Goal: Task Accomplishment & Management: Manage account settings

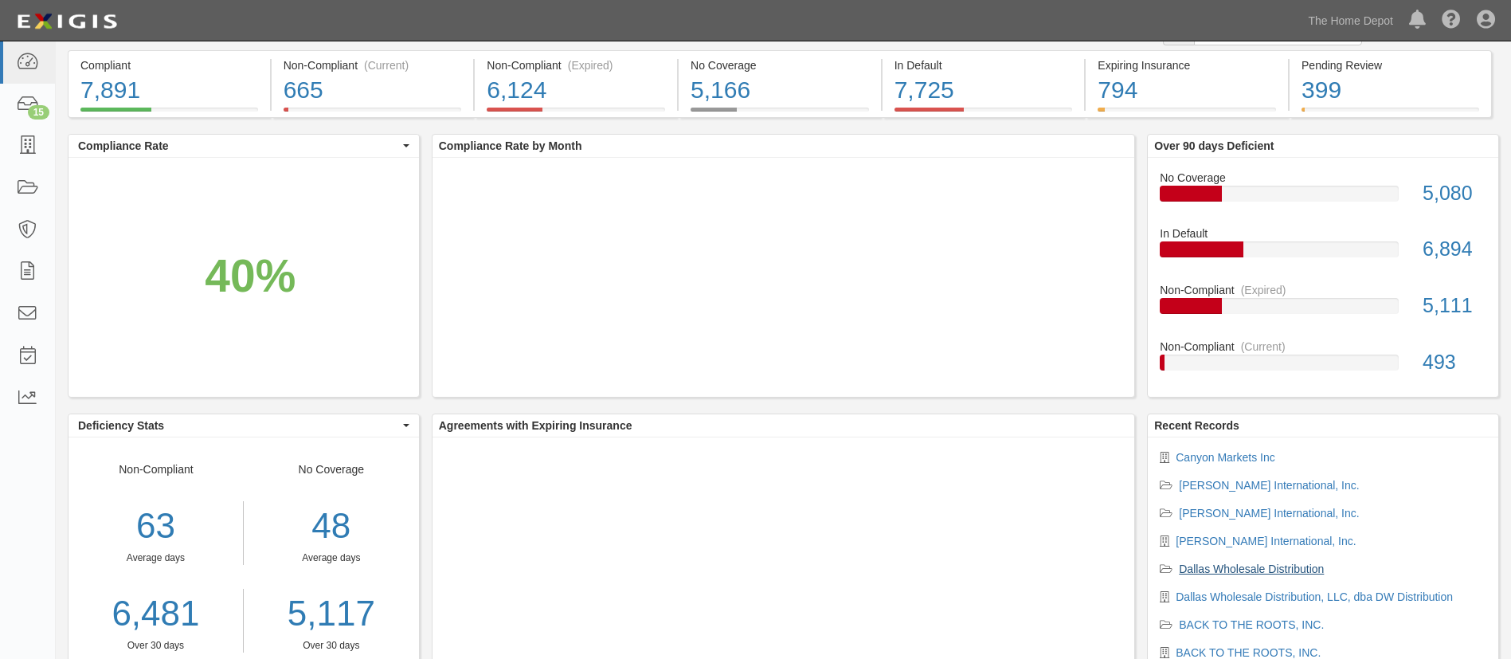
scroll to position [119, 0]
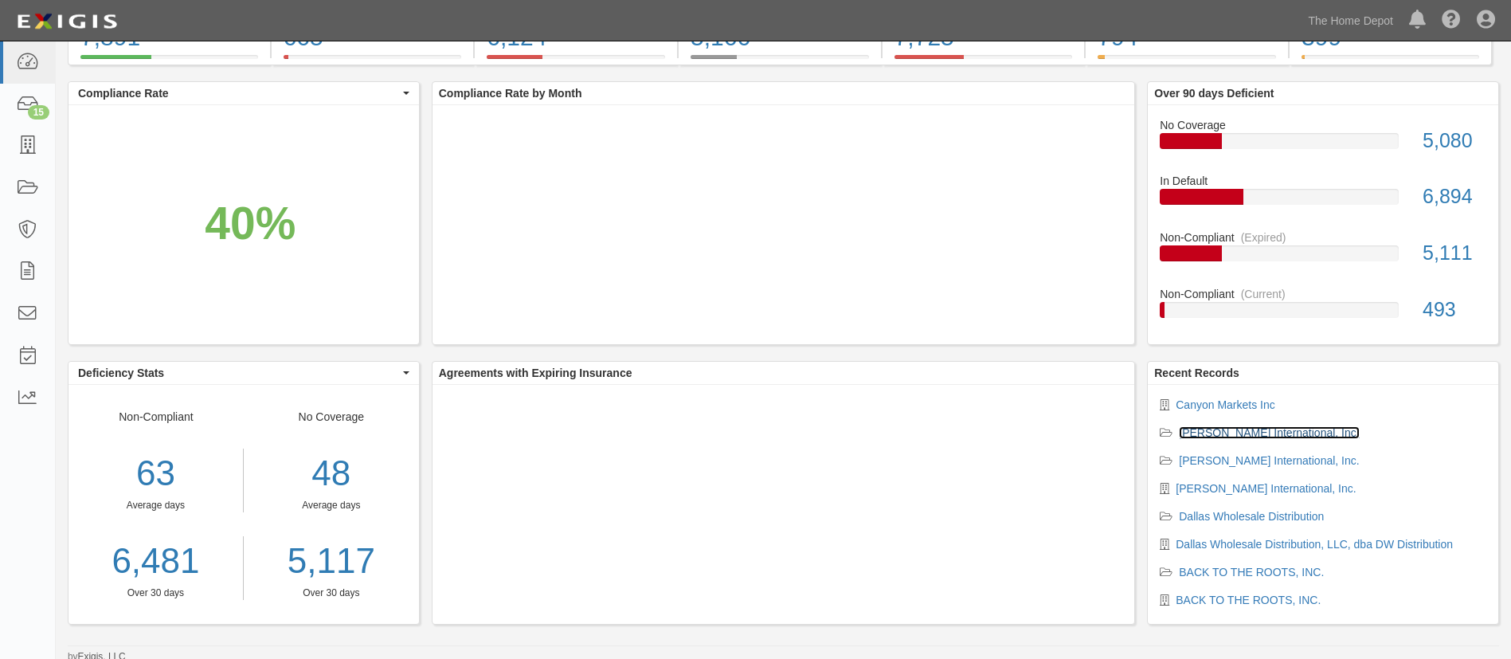
click at [1216, 426] on link "[PERSON_NAME] International, Inc." at bounding box center [1269, 432] width 180 height 13
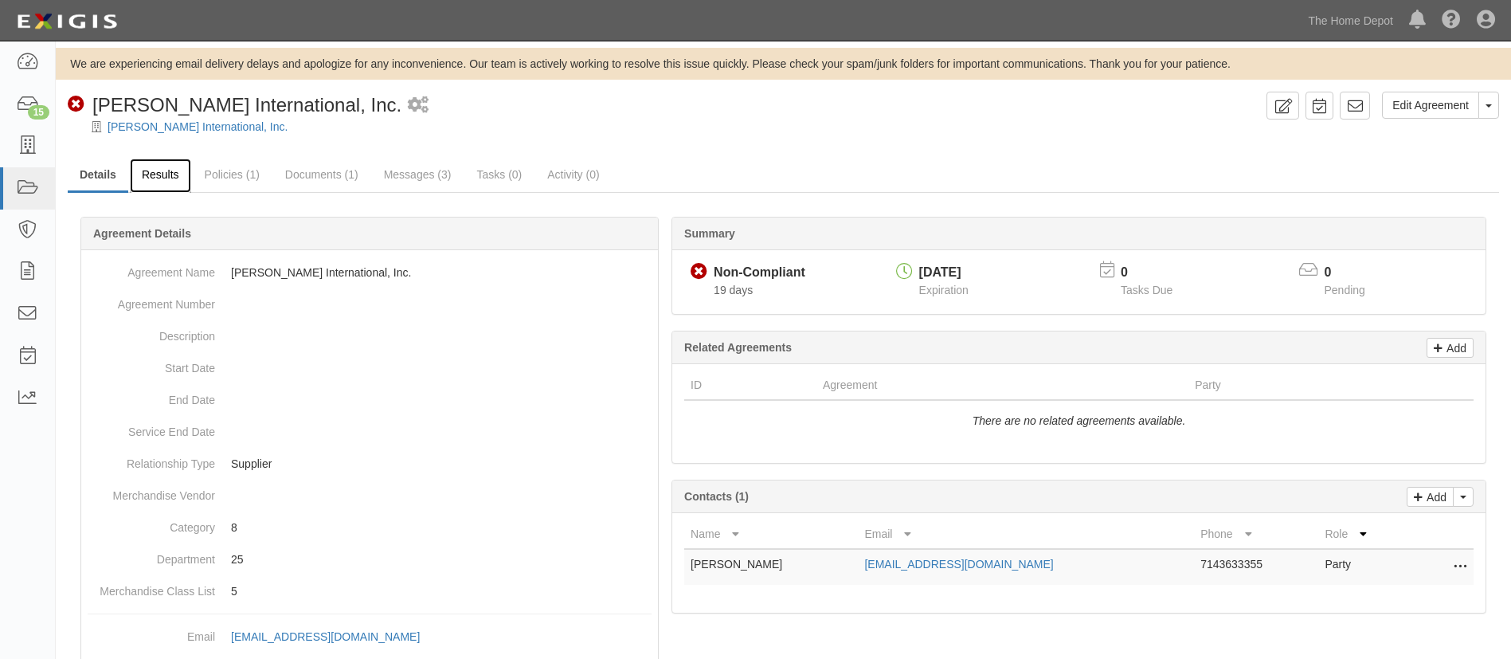
click at [147, 172] on link "Results" at bounding box center [160, 176] width 61 height 34
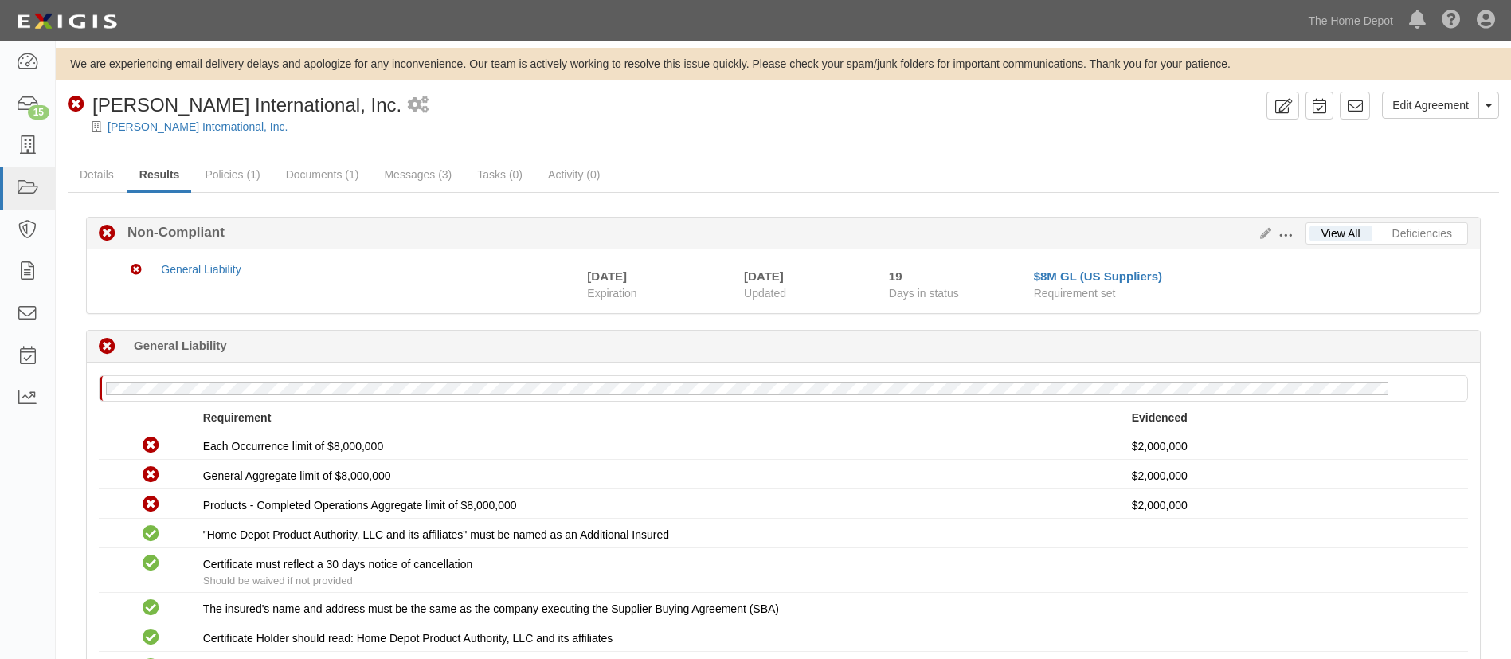
click at [1279, 230] on span at bounding box center [1286, 236] width 14 height 14
click at [1313, 237] on link "Edit Requirements" at bounding box center [1359, 231] width 126 height 29
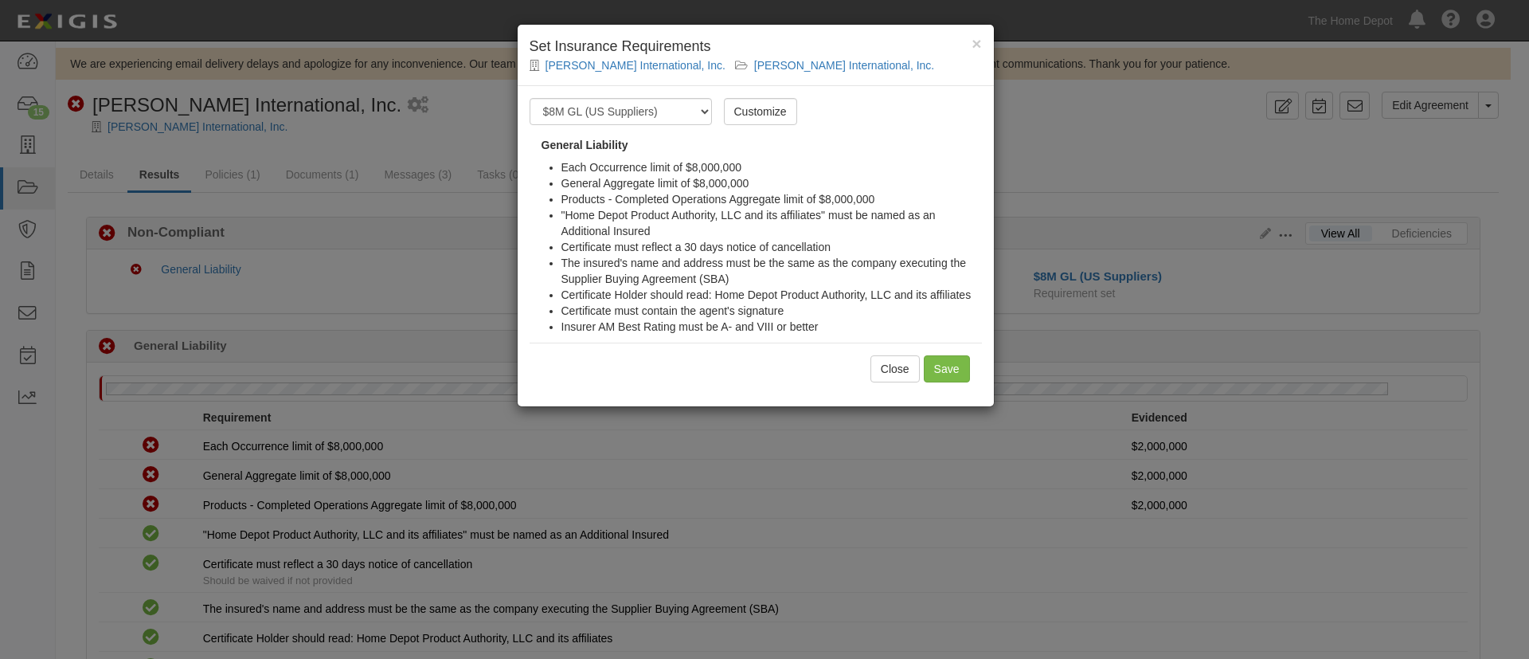
drag, startPoint x: 691, startPoint y: 91, endPoint x: 691, endPoint y: 102, distance: 11.2
click at [691, 97] on div "Requirement Set -- Select requirement set -- $20M GL (Non-US Suppliers) $20M GL…" at bounding box center [756, 246] width 476 height 320
drag, startPoint x: 691, startPoint y: 104, endPoint x: 691, endPoint y: 113, distance: 9.6
click at [691, 113] on select "-- Select requirement set -- $20M GL (Non-US Suppliers) $20M GL (US Suppliers) …" at bounding box center [621, 111] width 182 height 27
select select "3961"
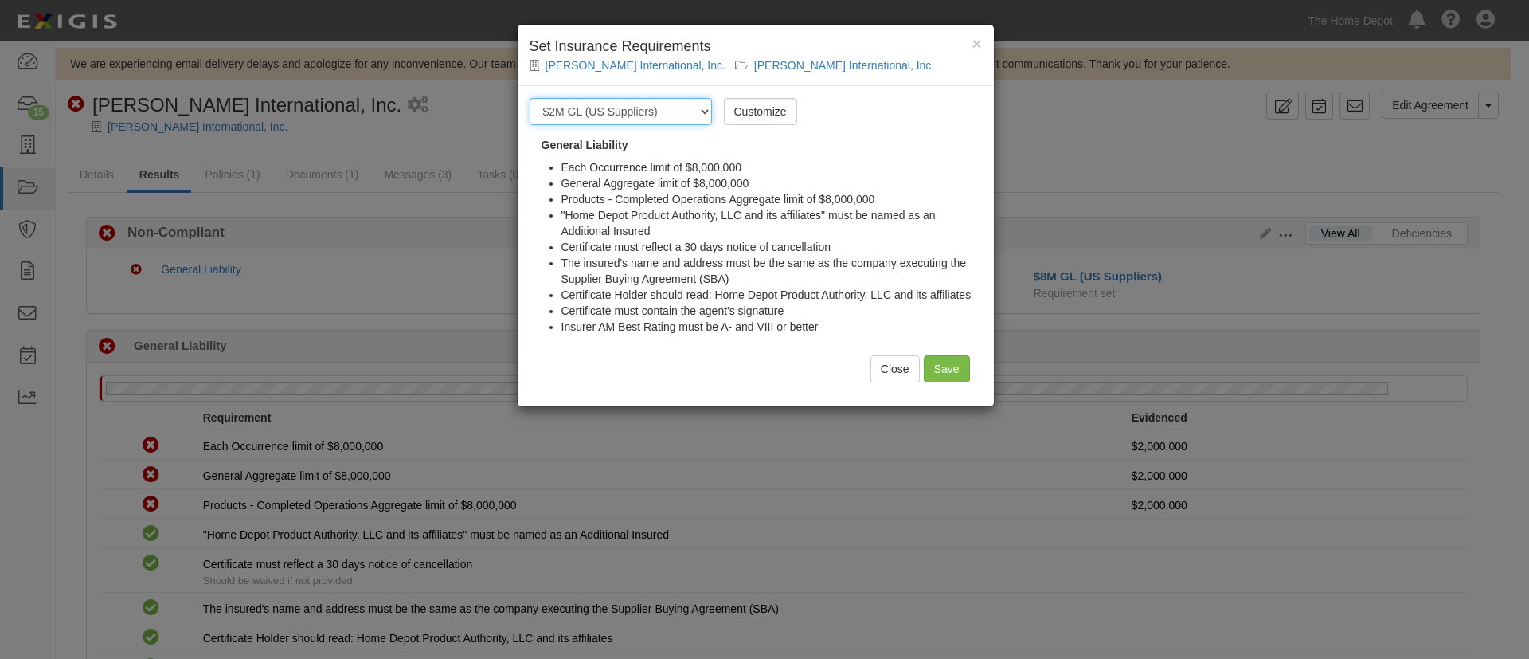
click at [530, 98] on select "-- Select requirement set -- $20M GL (Non-US Suppliers) $20M GL (US Suppliers) …" at bounding box center [621, 111] width 182 height 27
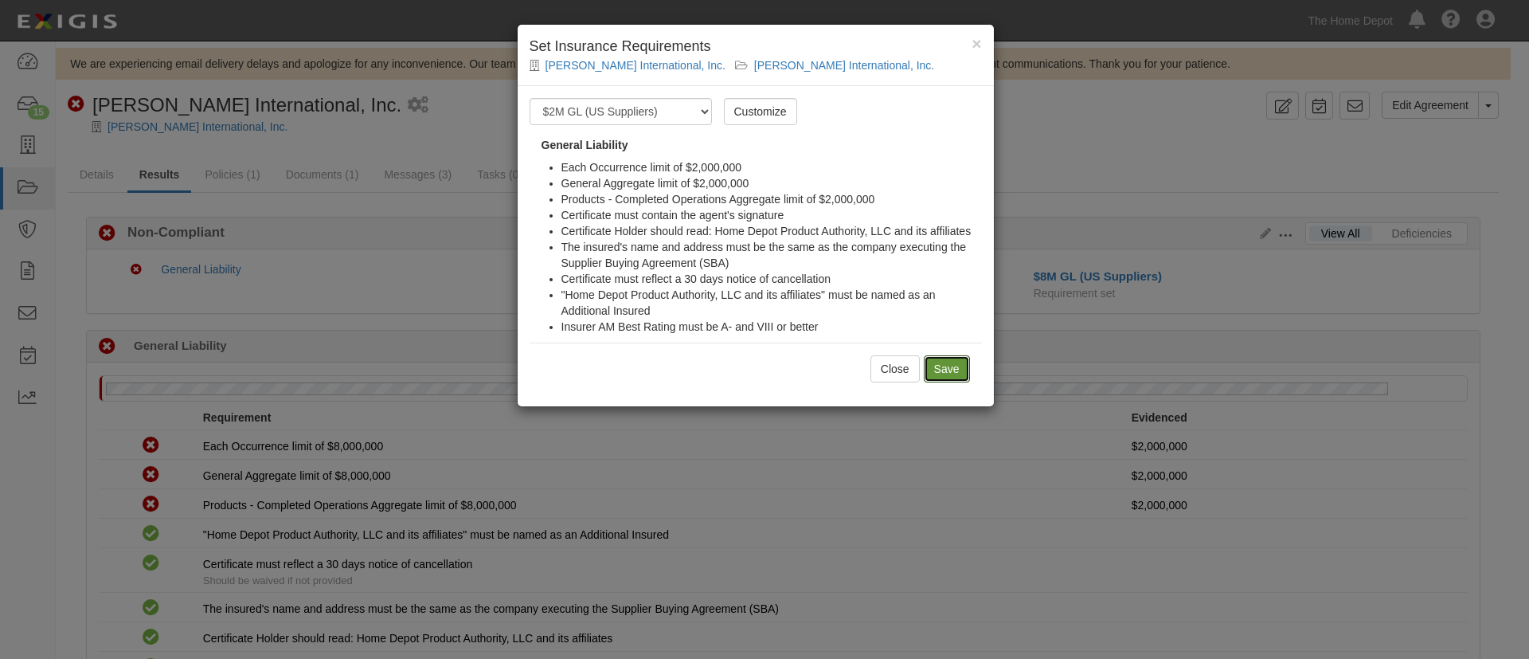
click at [967, 374] on input "Save" at bounding box center [947, 368] width 46 height 27
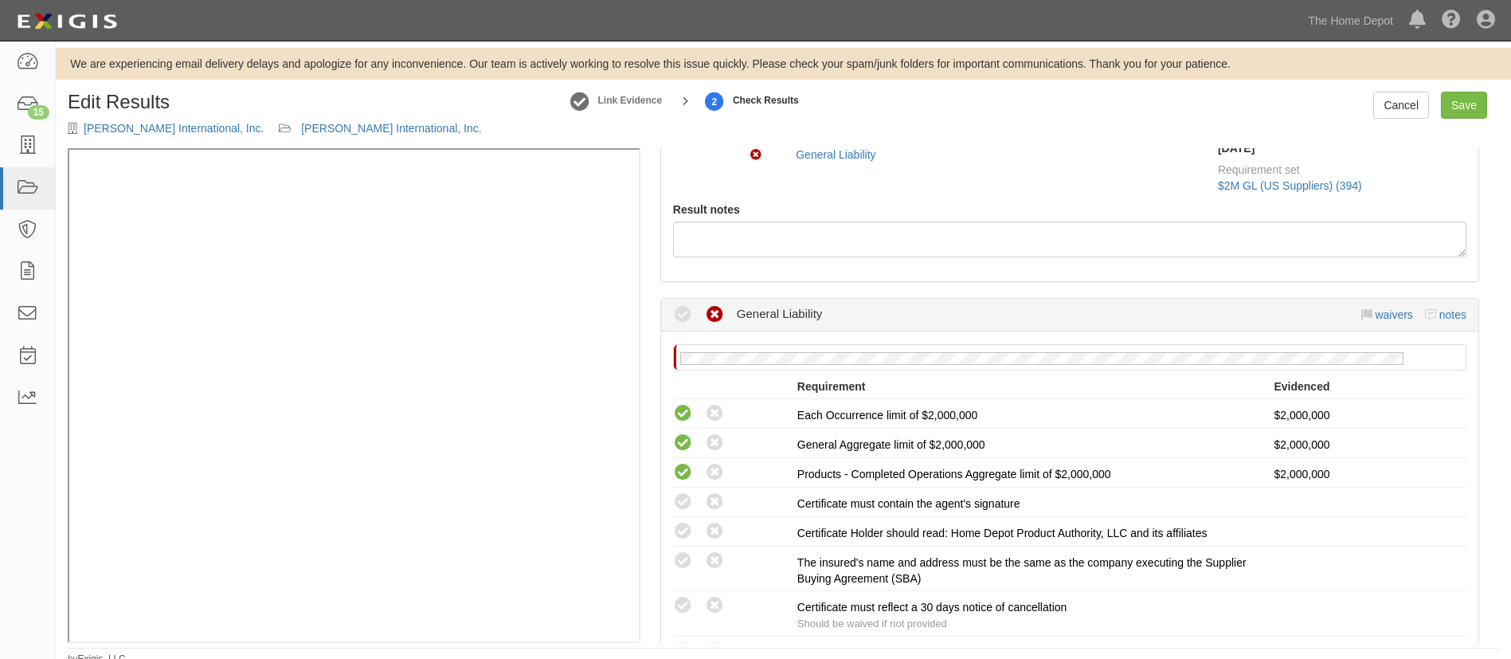
scroll to position [239, 0]
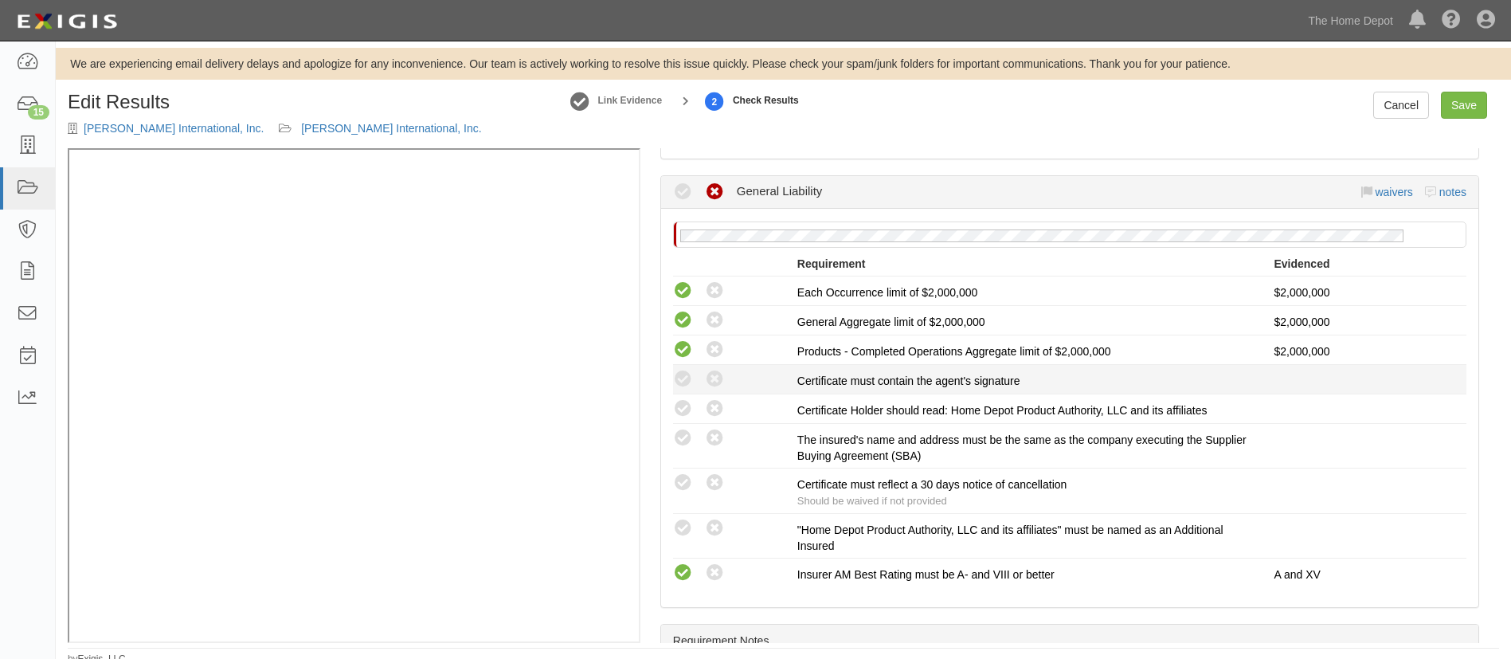
click at [669, 382] on div "Compliant Waived: Non-Compliant" at bounding box center [729, 379] width 136 height 21
click at [681, 377] on icon at bounding box center [683, 380] width 20 height 20
radio input "true"
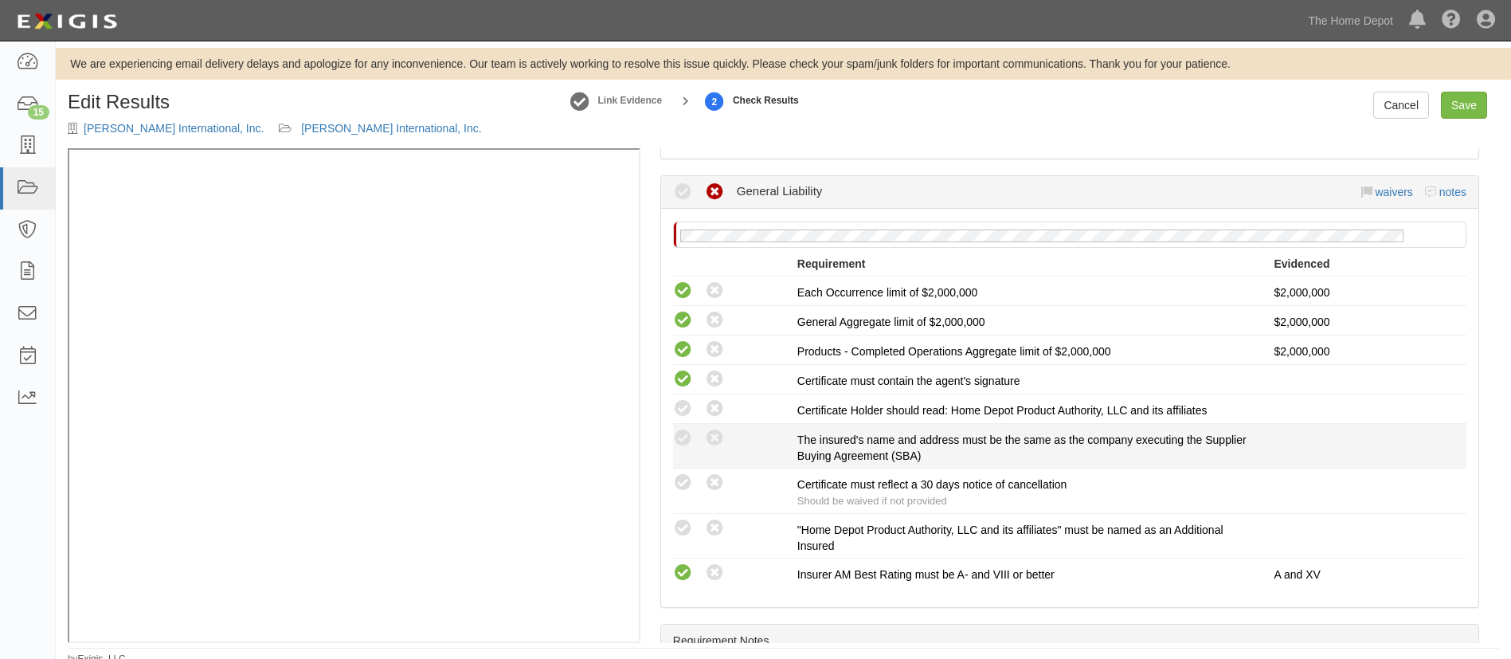
click at [686, 425] on li "Compliant Waived: Non-Compliant The insured's name and address must be the same…" at bounding box center [1069, 446] width 793 height 45
click at [682, 410] on icon at bounding box center [683, 409] width 20 height 20
radio input "true"
click at [682, 437] on icon at bounding box center [683, 439] width 20 height 20
radio input "true"
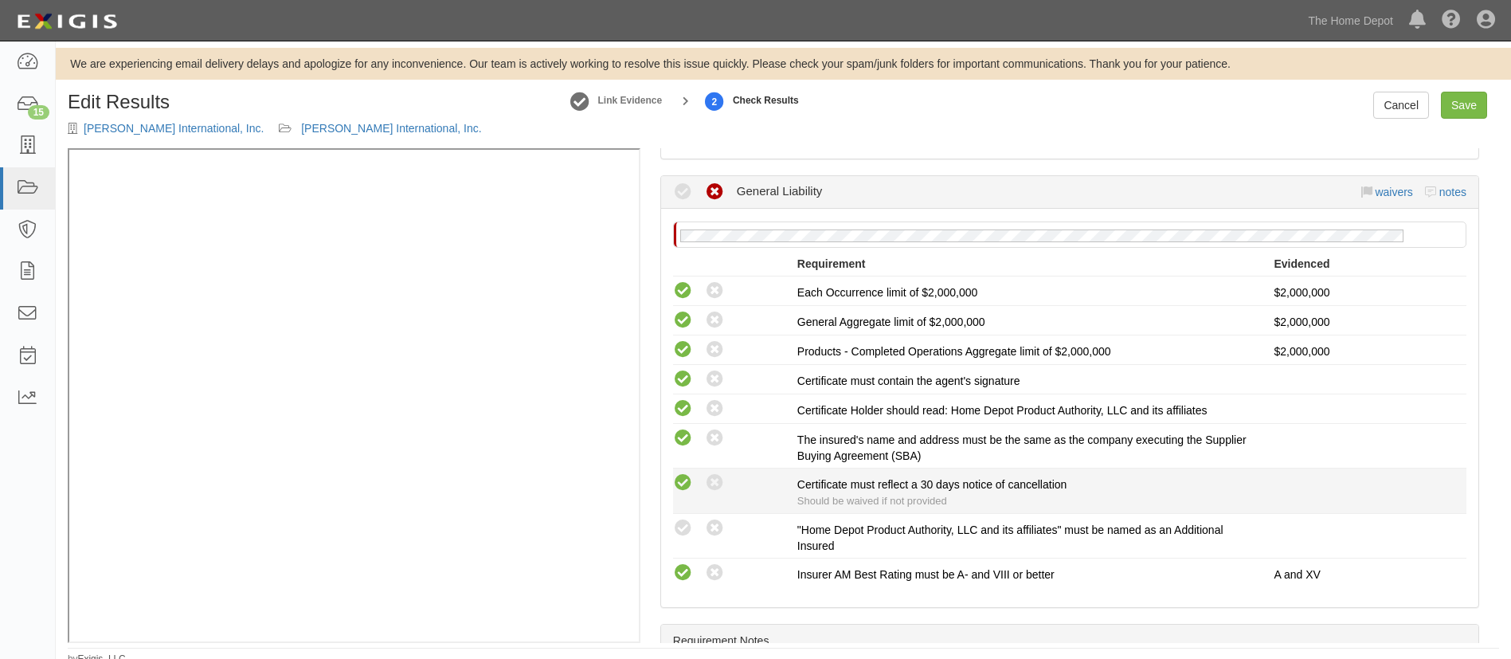
click at [687, 475] on icon at bounding box center [683, 483] width 20 height 20
radio input "true"
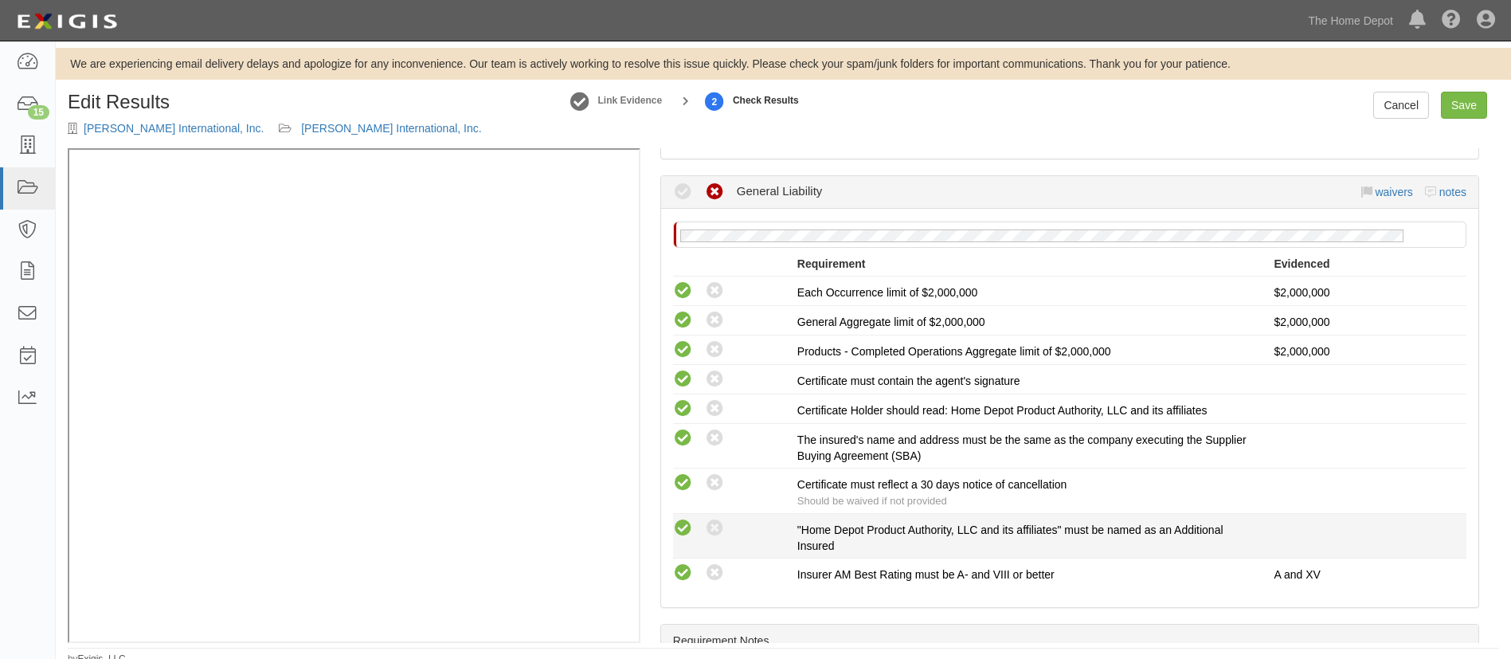
click at [680, 519] on icon at bounding box center [683, 529] width 20 height 20
radio input "true"
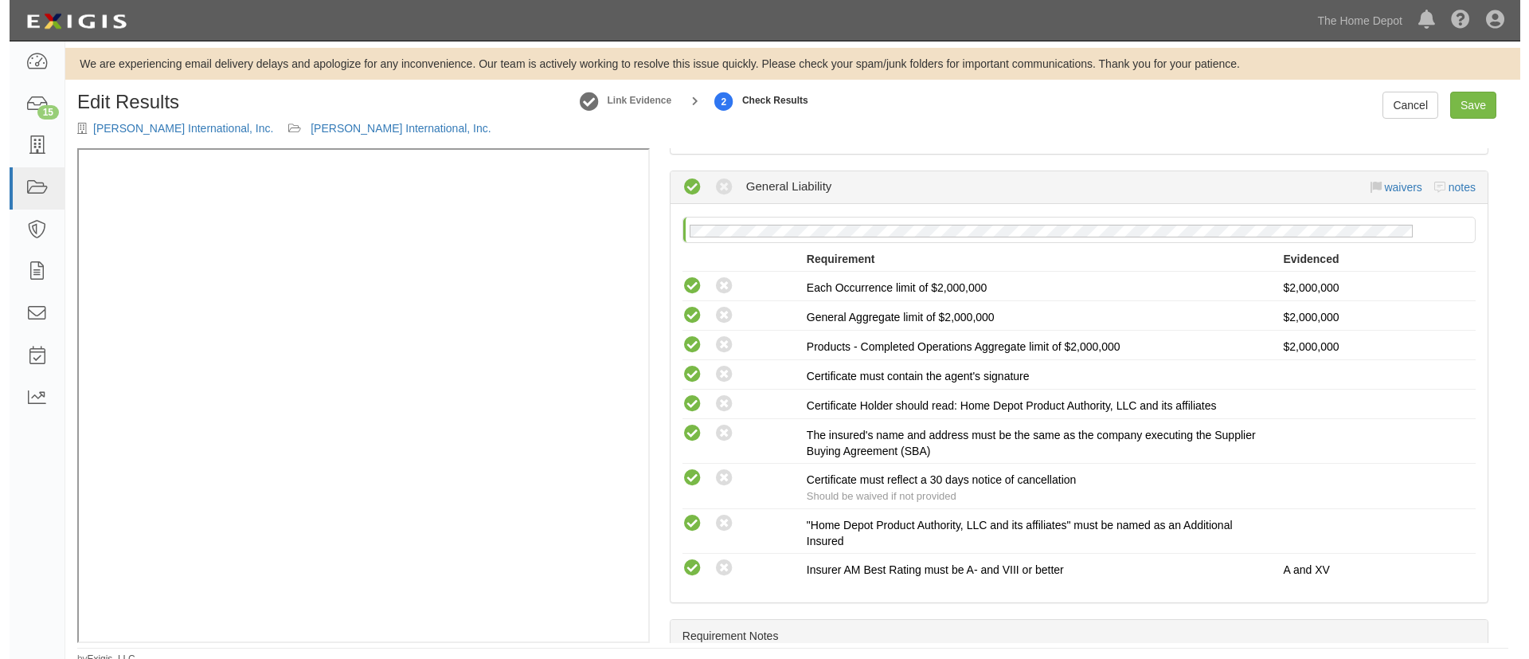
scroll to position [194, 0]
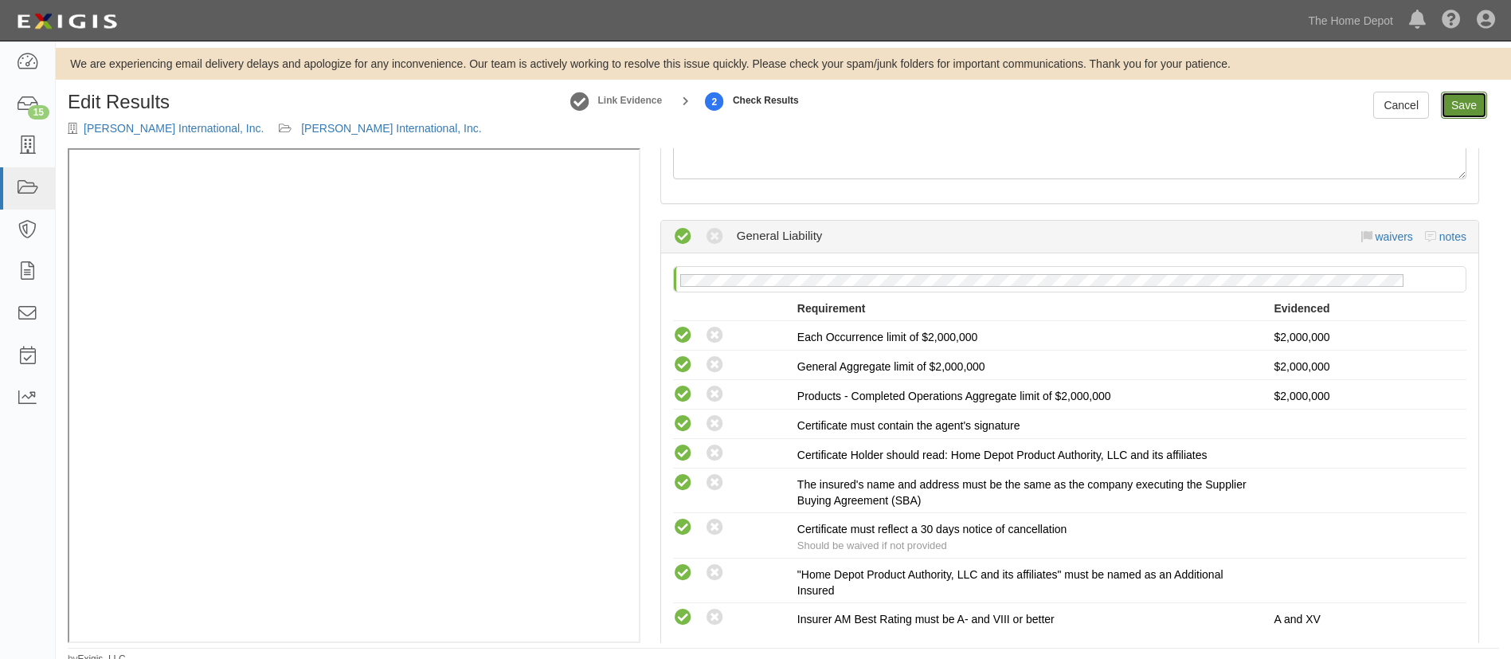
click at [1474, 98] on link "Save" at bounding box center [1464, 105] width 46 height 27
radio input "true"
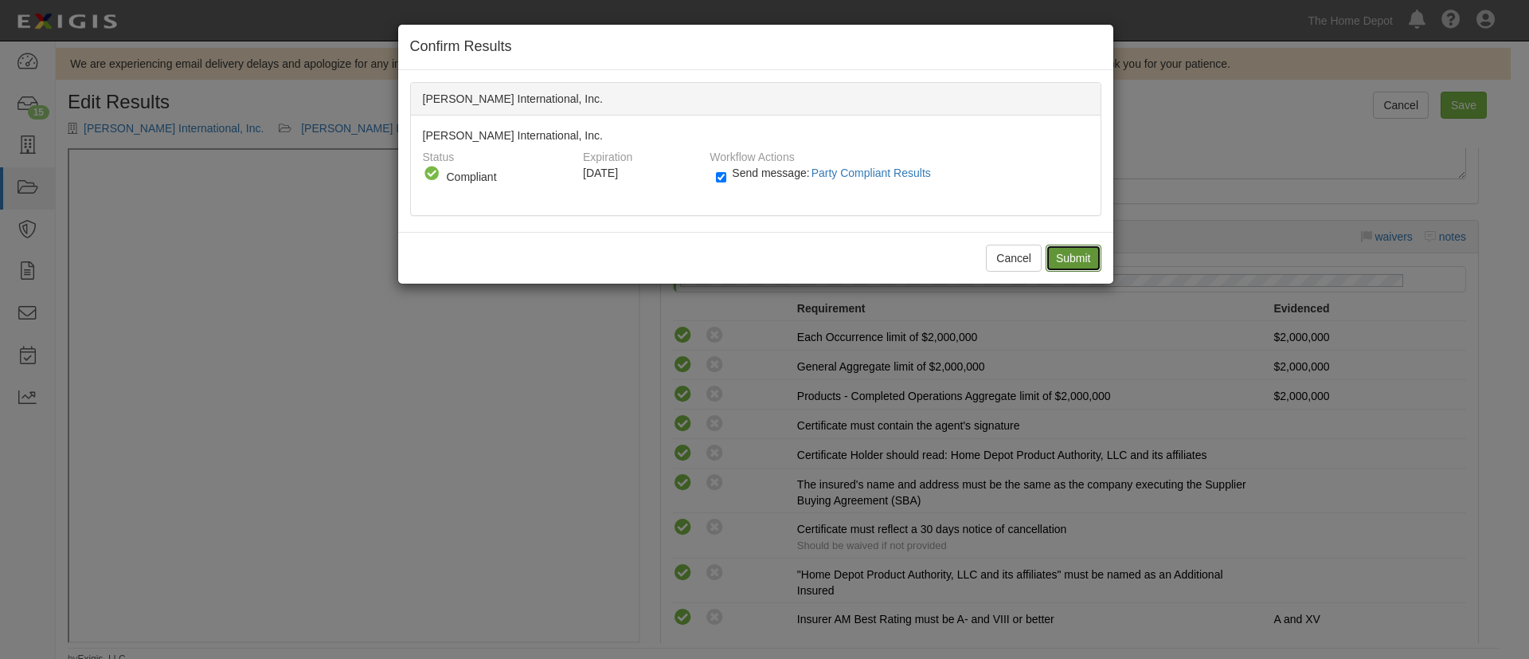
click at [1071, 253] on input "Submit" at bounding box center [1074, 258] width 56 height 27
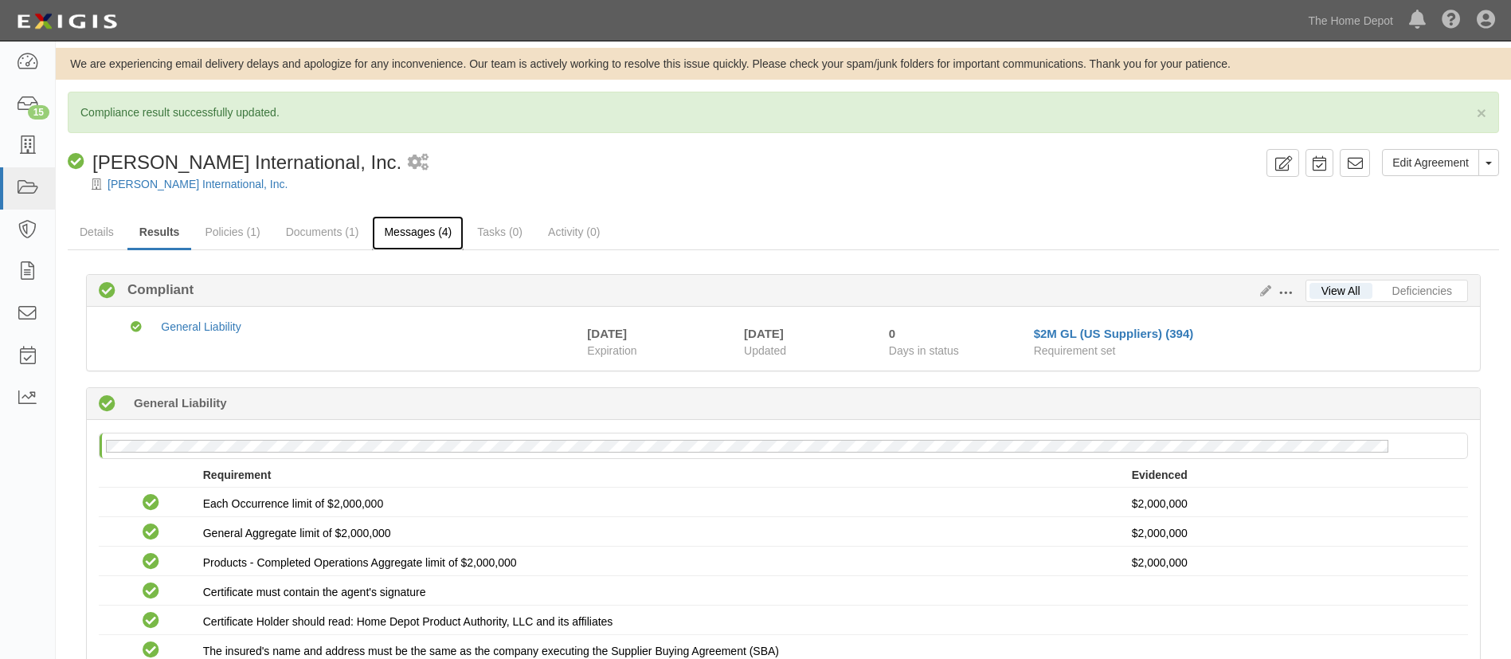
click at [418, 229] on link "Messages (4)" at bounding box center [418, 233] width 92 height 34
